Goal: Complete application form

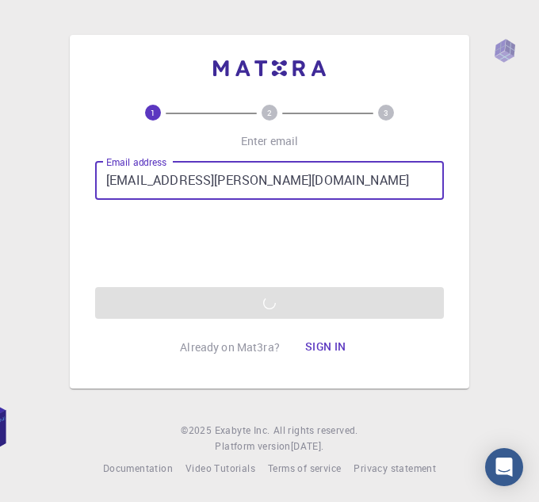
type input "[EMAIL_ADDRESS][PERSON_NAME][DOMAIN_NAME]"
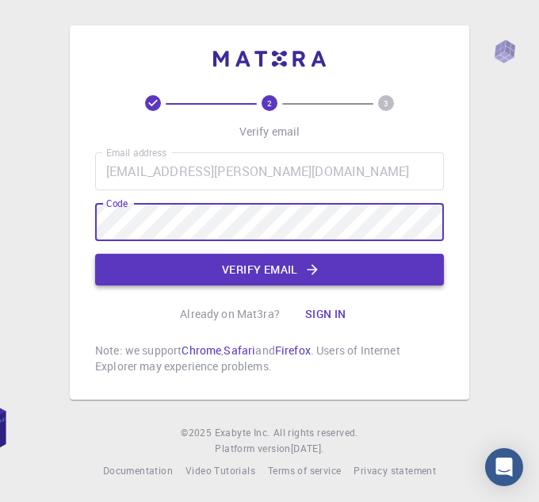
click at [252, 262] on button "Verify email" at bounding box center [269, 270] width 349 height 32
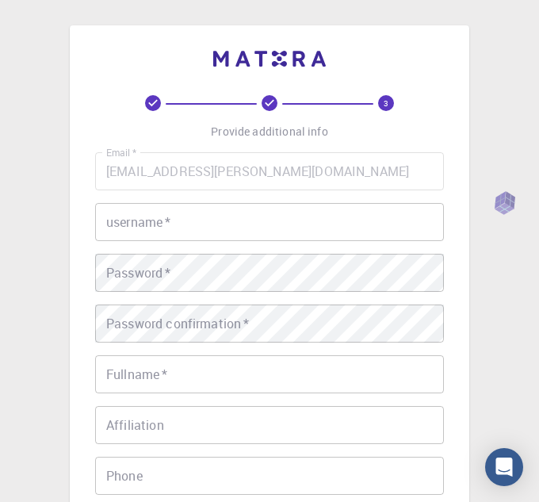
click at [222, 225] on input "username   *" at bounding box center [269, 222] width 349 height 38
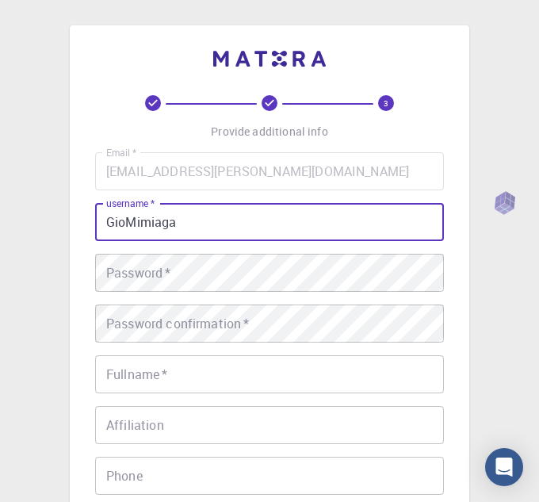
type input "GioMimiaga"
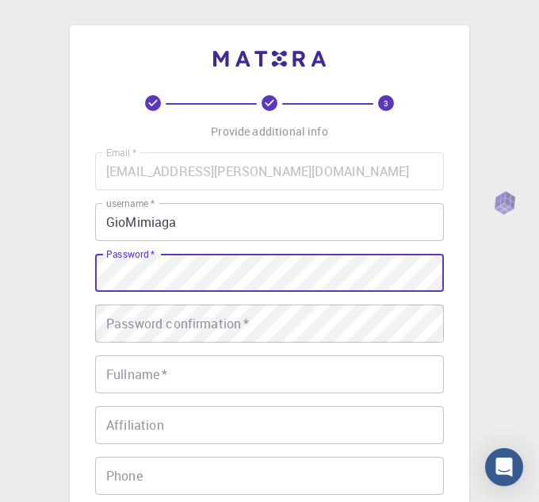
click at [176, 330] on div "Password confirmation   * Password confirmation   *" at bounding box center [269, 323] width 349 height 38
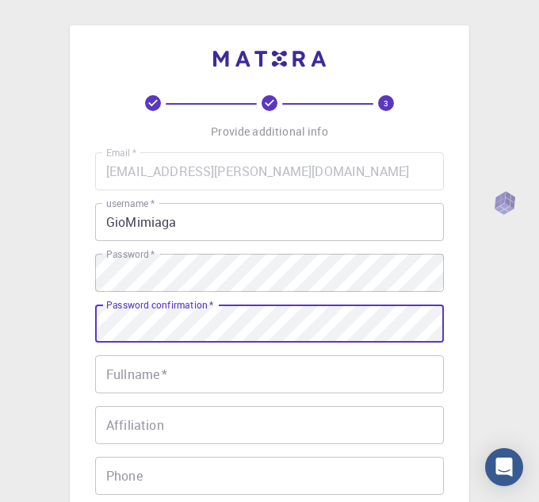
click at [157, 377] on div "Fullname   * Fullname   *" at bounding box center [269, 374] width 349 height 38
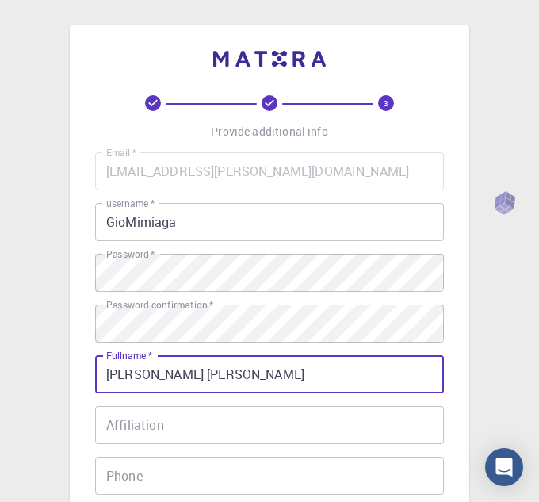
type input "[PERSON_NAME] [PERSON_NAME]"
click at [149, 420] on div "Affiliation Affiliation" at bounding box center [269, 425] width 349 height 38
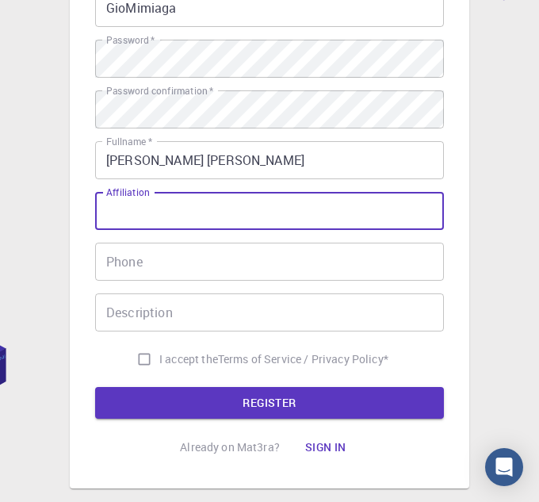
scroll to position [212, 0]
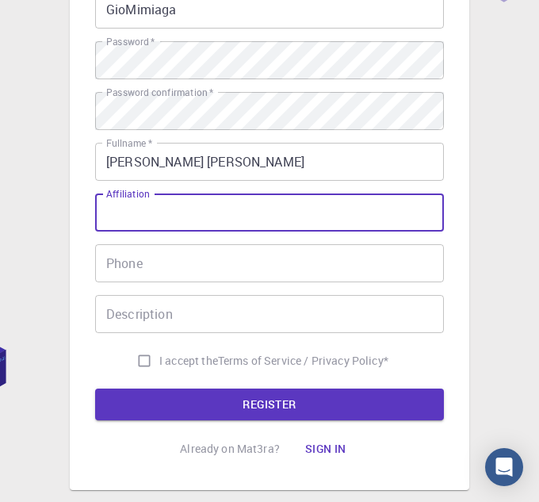
click at [147, 264] on input "Phone" at bounding box center [269, 263] width 349 height 38
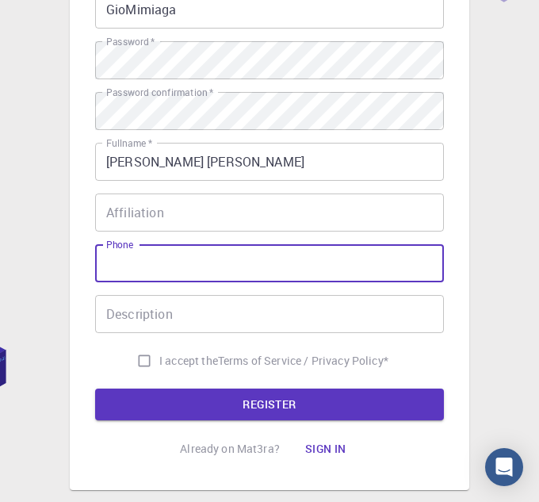
click at [120, 215] on div "Affiliation Affiliation" at bounding box center [269, 212] width 349 height 38
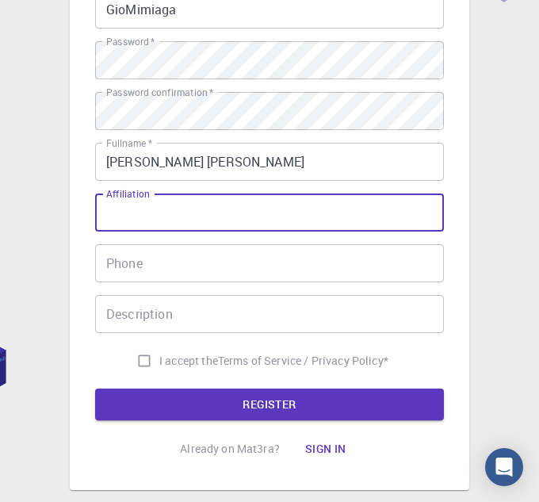
click at [164, 258] on input "Phone" at bounding box center [269, 263] width 349 height 38
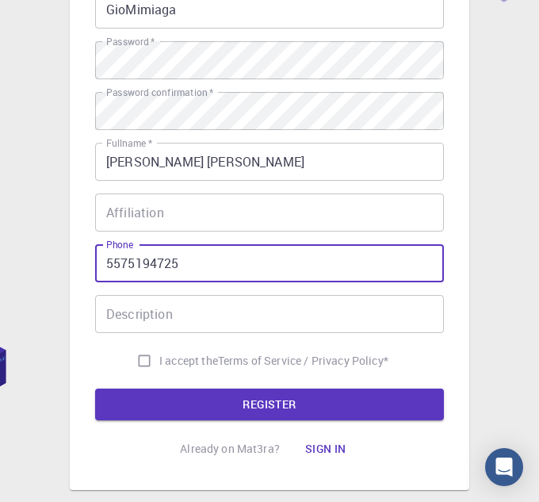
type input "5575194725"
click at [155, 214] on div "Affiliation Affiliation" at bounding box center [269, 212] width 349 height 38
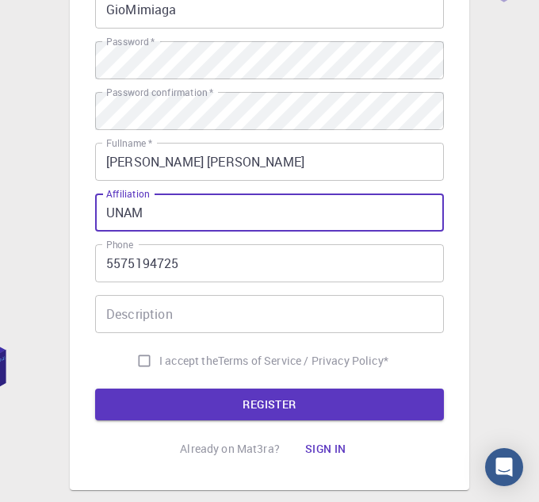
type input "UNAM"
click at [196, 313] on input "Description" at bounding box center [269, 314] width 349 height 38
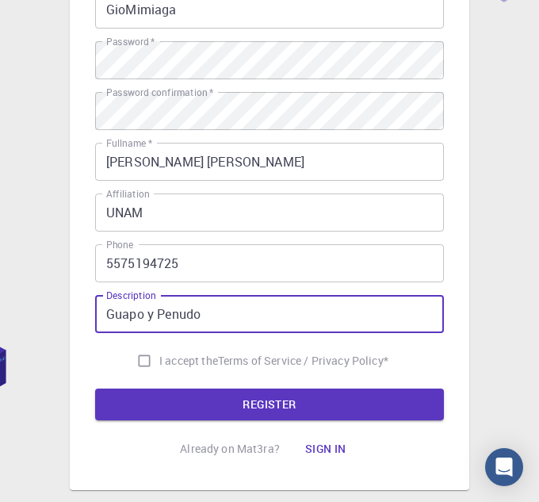
type input "Guapo y Penudo"
click at [140, 372] on input "I accept the Terms of Service / Privacy Policy *" at bounding box center [144, 361] width 30 height 30
checkbox input "true"
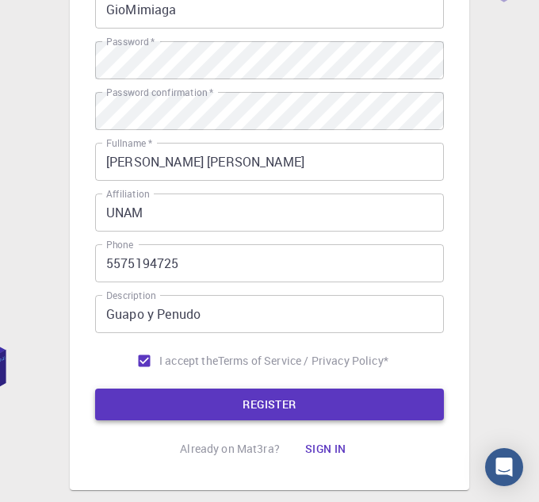
click at [348, 410] on button "REGISTER" at bounding box center [269, 404] width 349 height 32
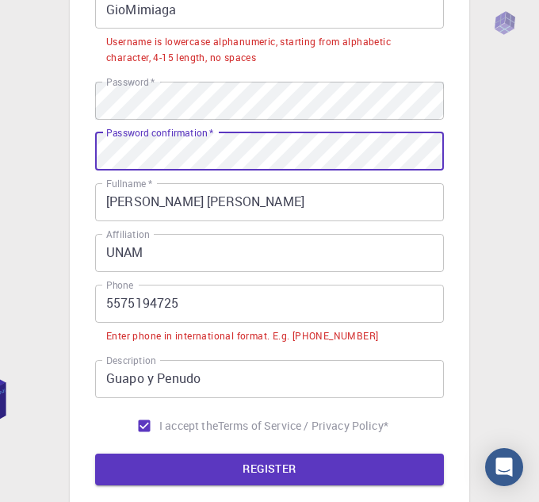
click at [211, 309] on input "5575194725" at bounding box center [269, 304] width 349 height 38
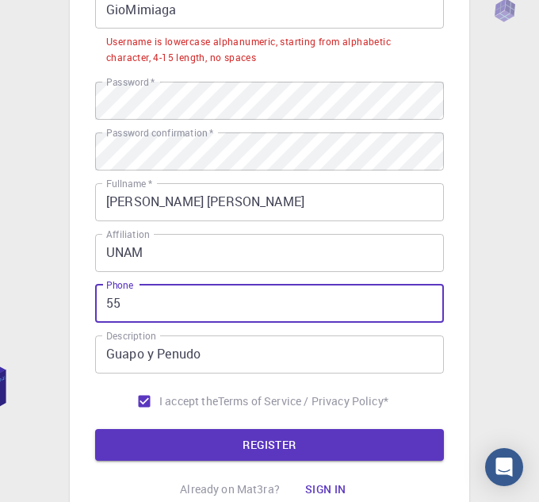
type input "5"
type input "[PHONE_NUMBER]"
click at [254, 12] on input "GioMimiaga" at bounding box center [269, 9] width 349 height 38
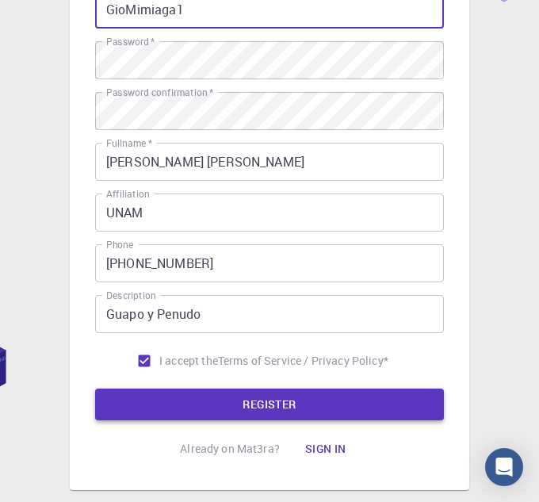
click at [296, 390] on button "REGISTER" at bounding box center [269, 404] width 349 height 32
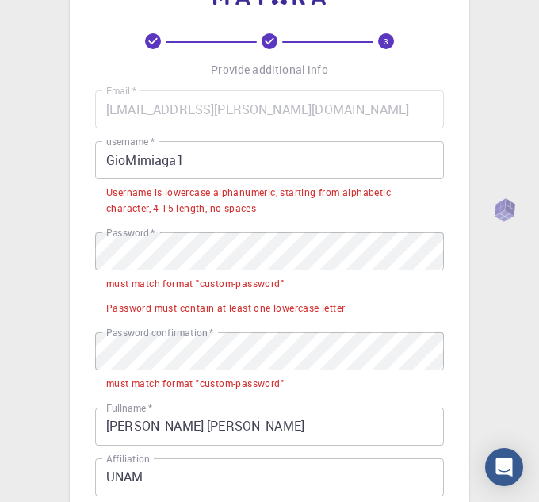
scroll to position [0, 0]
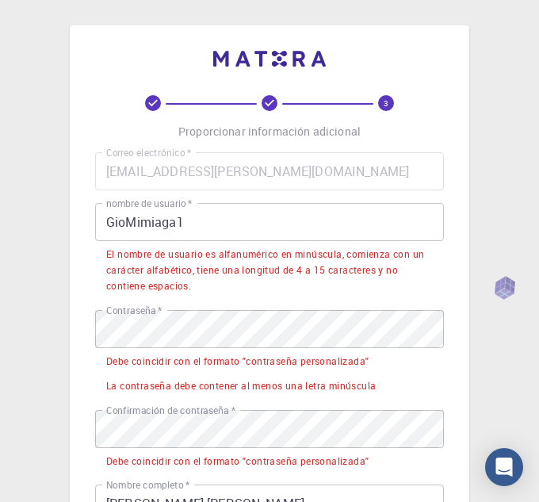
click at [113, 222] on input "GioMimiaga1" at bounding box center [269, 222] width 349 height 38
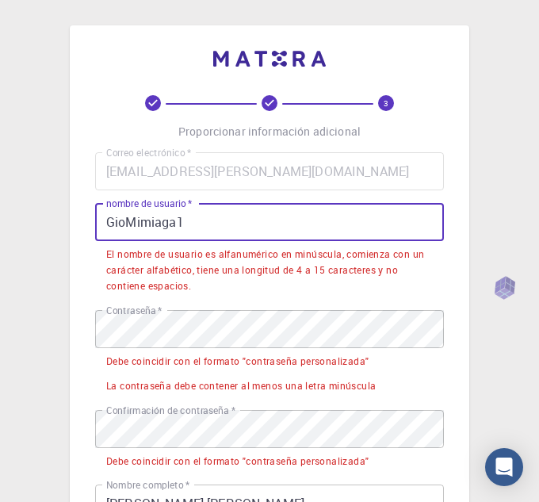
click at [106, 226] on input "GioMimiaga1" at bounding box center [269, 222] width 349 height 38
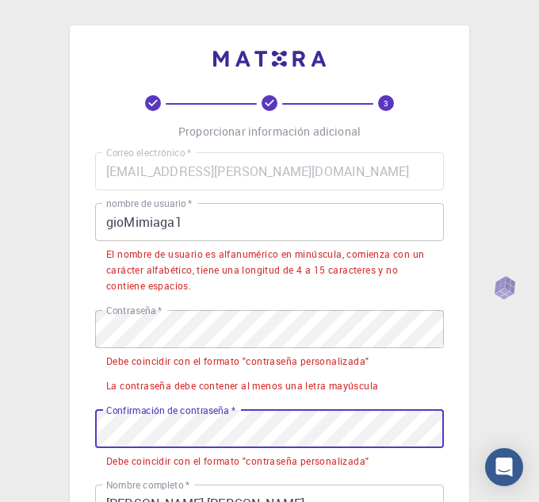
click at [205, 228] on input "gioMimiaga1" at bounding box center [269, 222] width 349 height 38
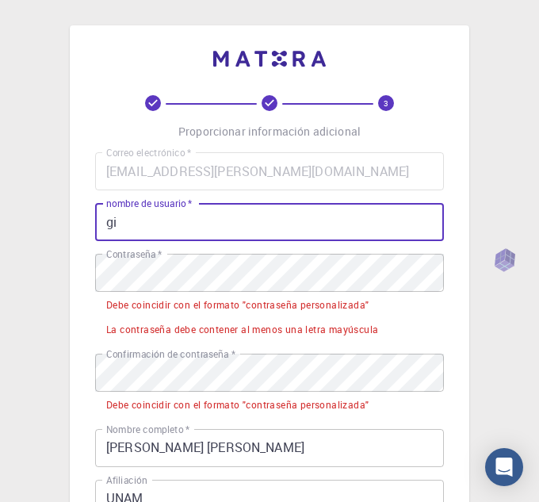
type input "g"
type input "t"
type input "tonatiuh"
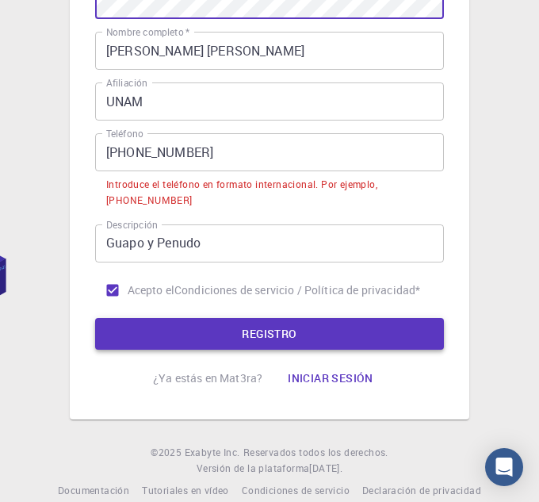
scroll to position [326, 0]
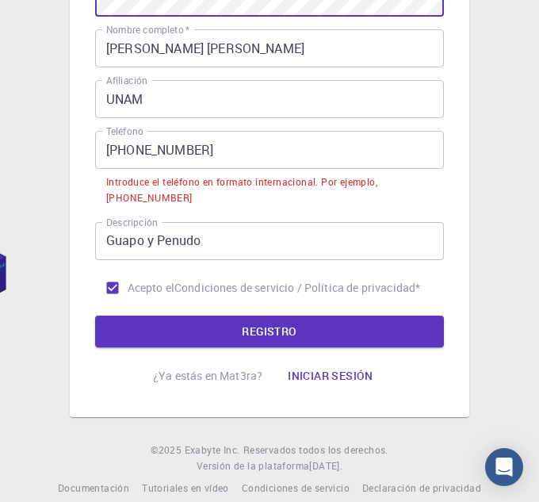
click at [138, 151] on input "[PHONE_NUMBER]" at bounding box center [269, 150] width 349 height 38
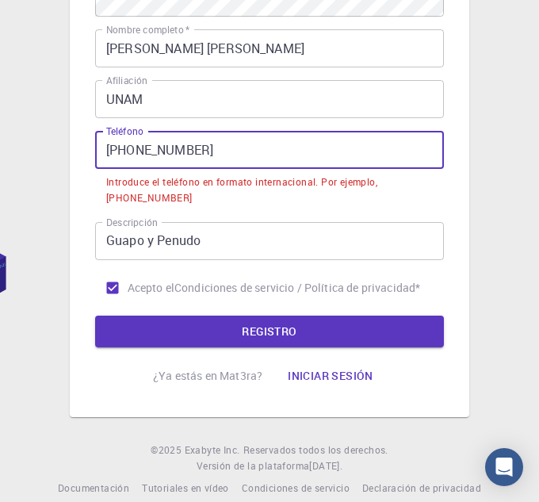
scroll to position [308, 0]
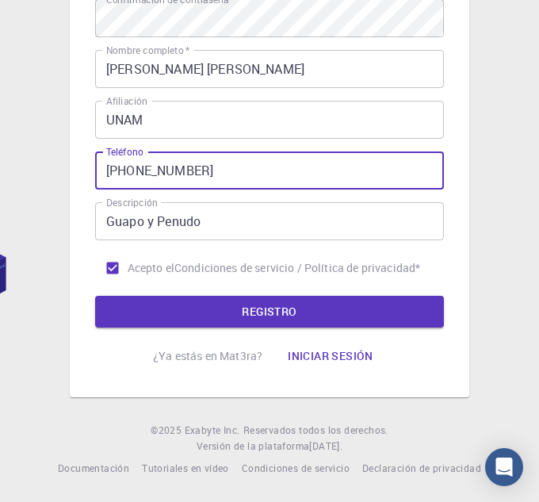
type input "[PHONE_NUMBER]"
click button "REGISTRO" at bounding box center [269, 312] width 349 height 32
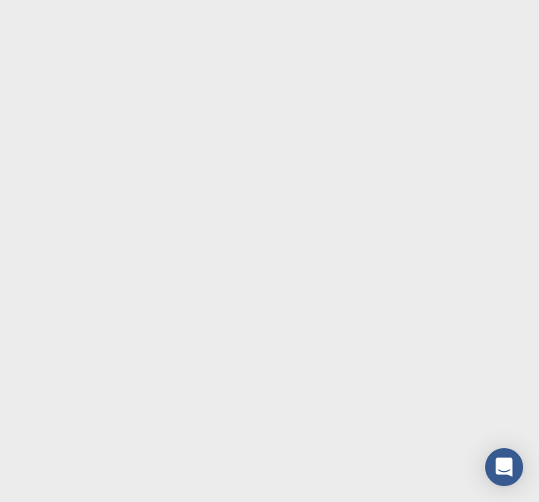
scroll to position [0, 0]
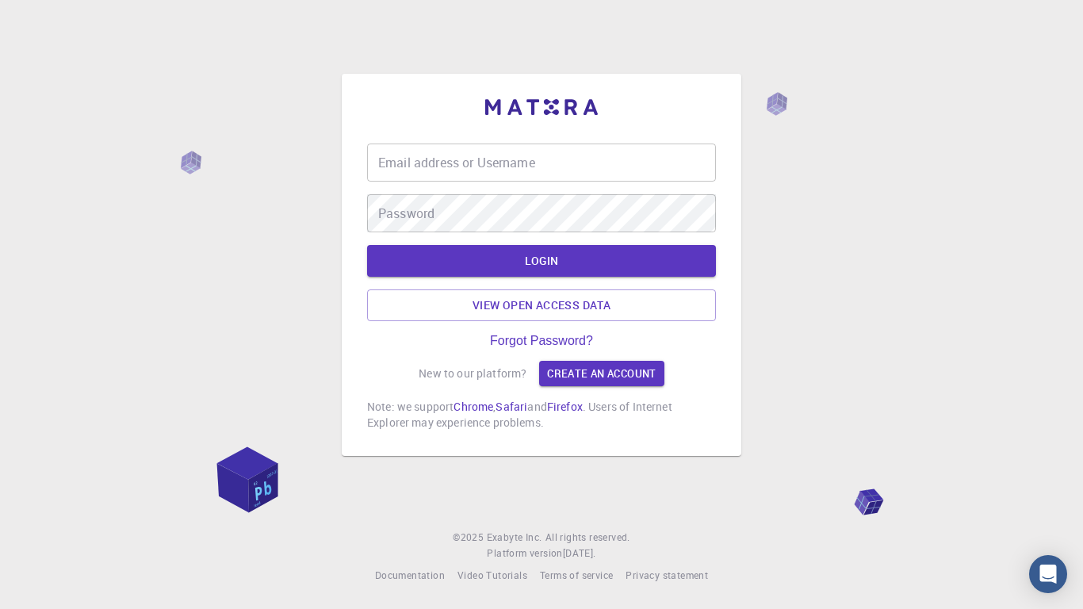
click at [511, 159] on div "Email address or Username Email address or Username" at bounding box center [541, 163] width 349 height 38
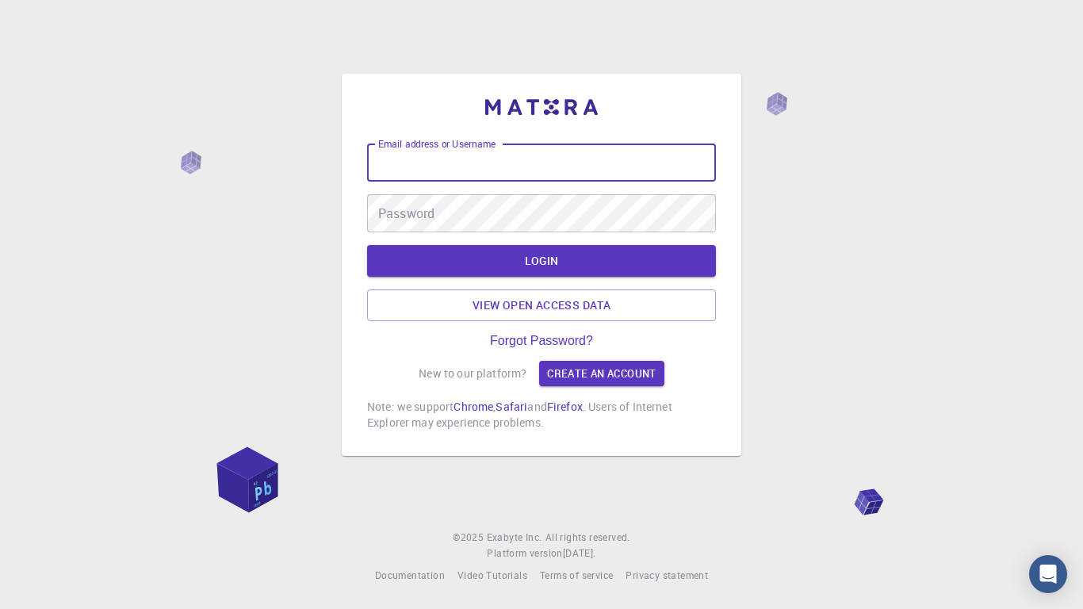
click at [884, 347] on div "Email address or Username Email address or Username Password Password LOGIN Vie…" at bounding box center [541, 304] width 1083 height 609
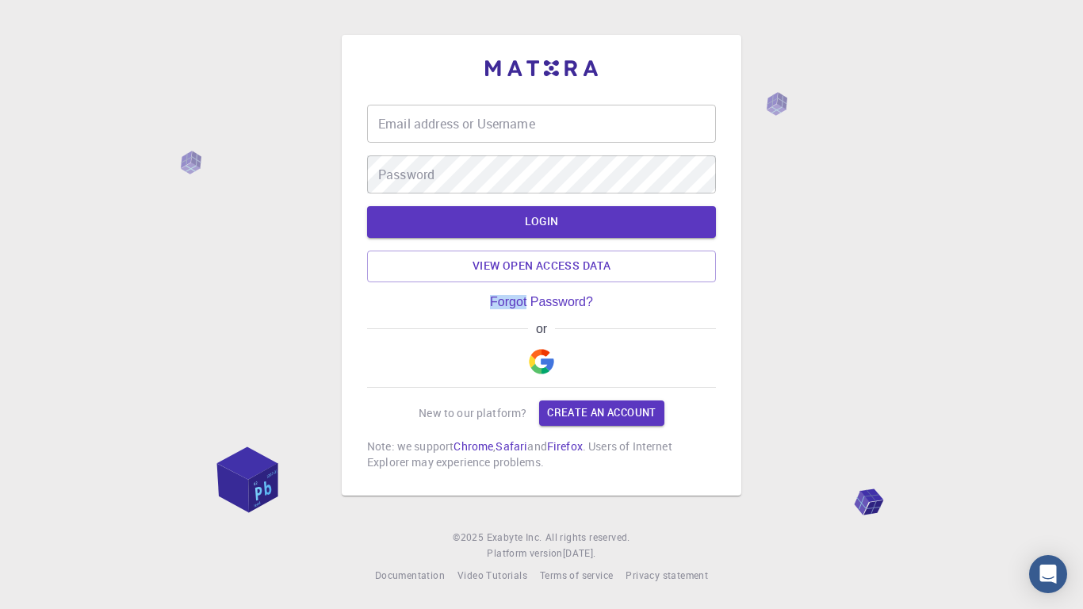
click at [547, 358] on img "button" at bounding box center [541, 361] width 25 height 25
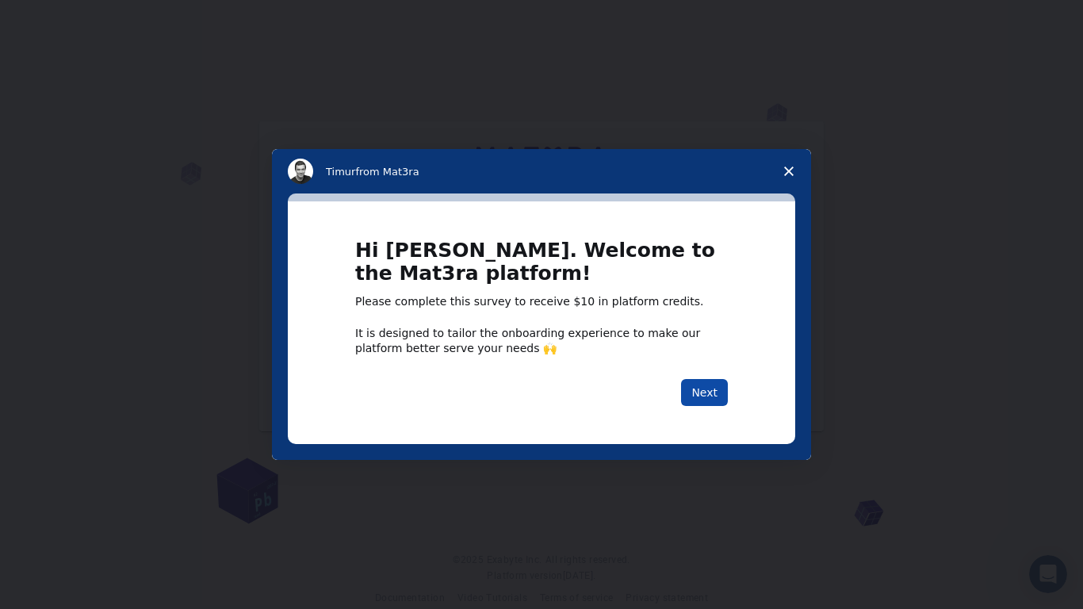
click at [712, 385] on button "Next" at bounding box center [704, 392] width 47 height 27
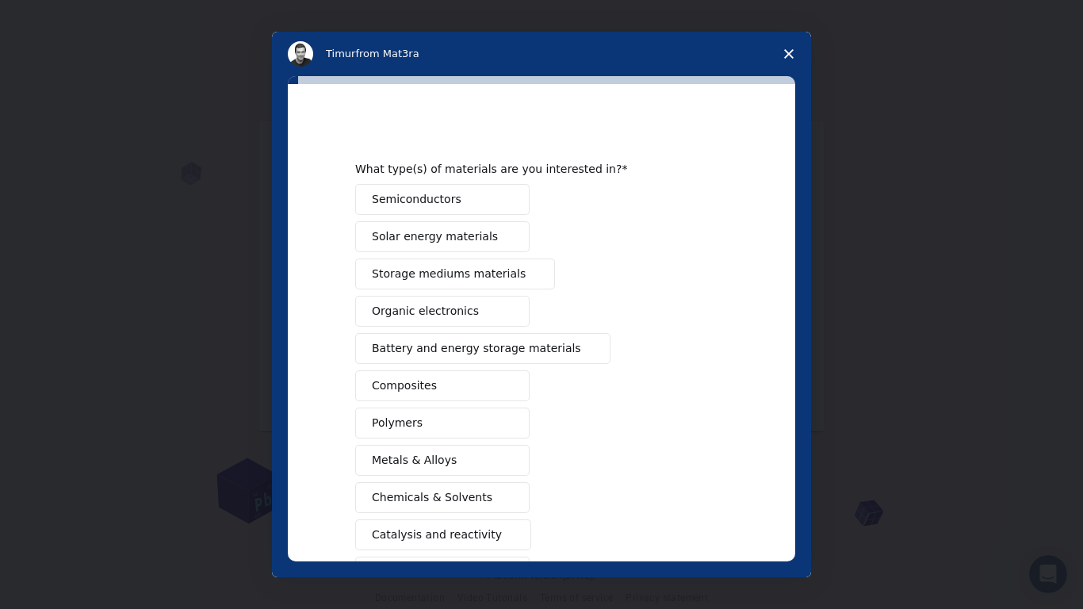
click at [788, 49] on icon "Close survey" at bounding box center [789, 54] width 10 height 10
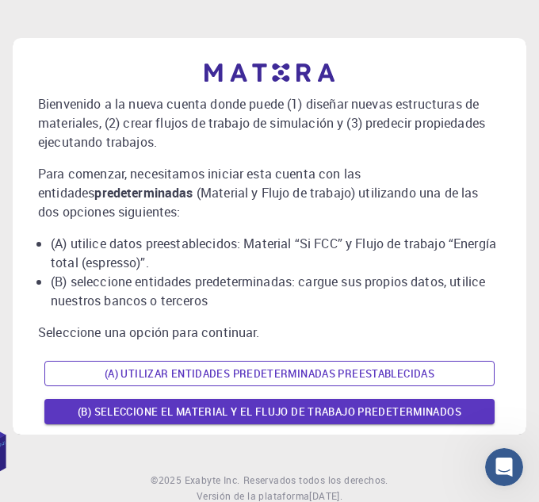
click at [346, 377] on font "(A) Utilizar entidades predeterminadas preestablecidas" at bounding box center [270, 373] width 330 height 14
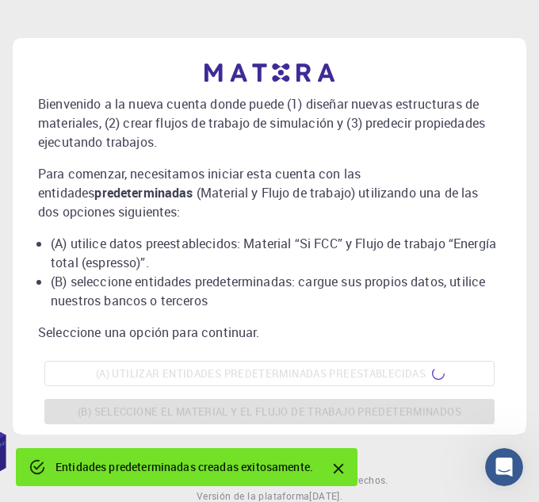
click at [339, 473] on icon "Cerca" at bounding box center [338, 468] width 17 height 17
